Goal: Task Accomplishment & Management: Use online tool/utility

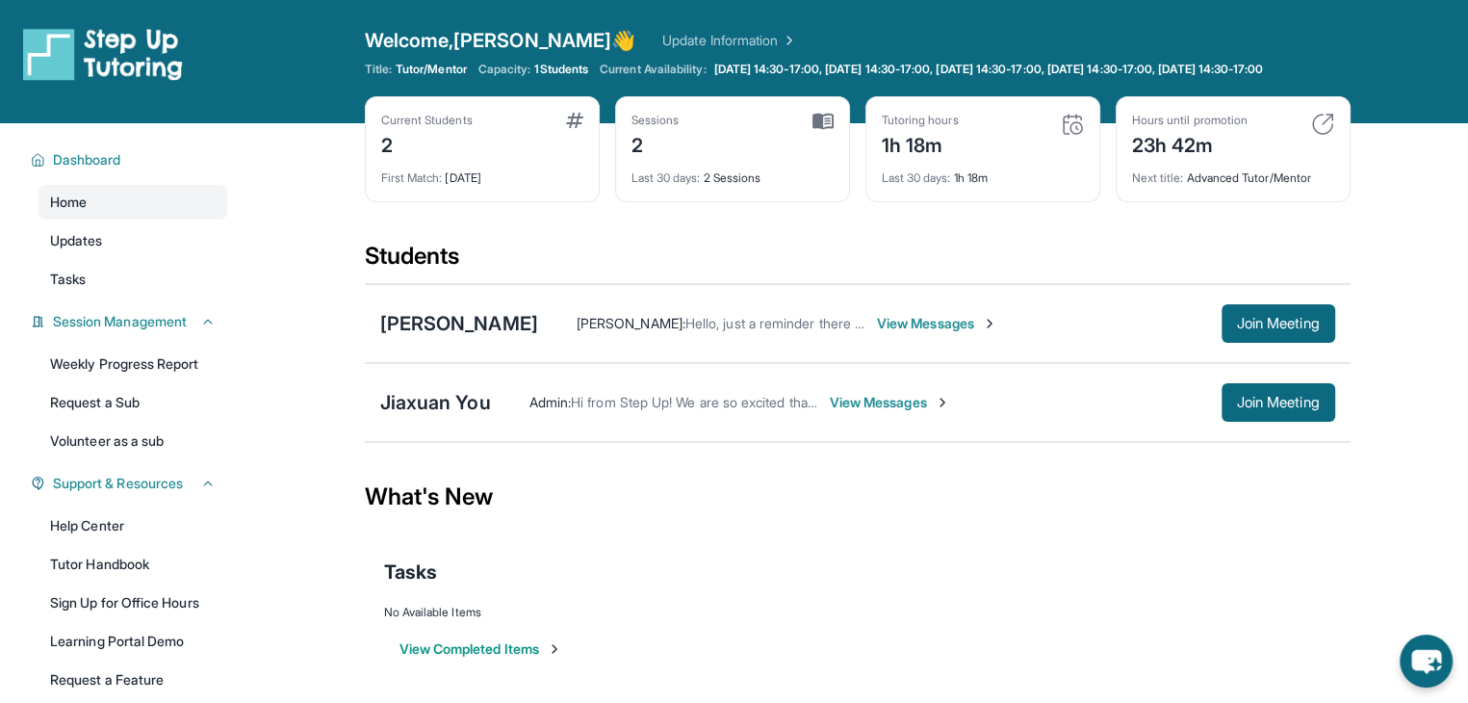
click at [797, 395] on div "Jiaxuan You Admin : Hi from Step Up! We are so excited that you are matched wit…" at bounding box center [858, 402] width 986 height 79
click at [1294, 343] on button "Join Meeting" at bounding box center [1278, 323] width 114 height 39
click at [1237, 329] on span "Join Meeting" at bounding box center [1278, 324] width 83 height 12
